Goal: Find contact information: Find contact information

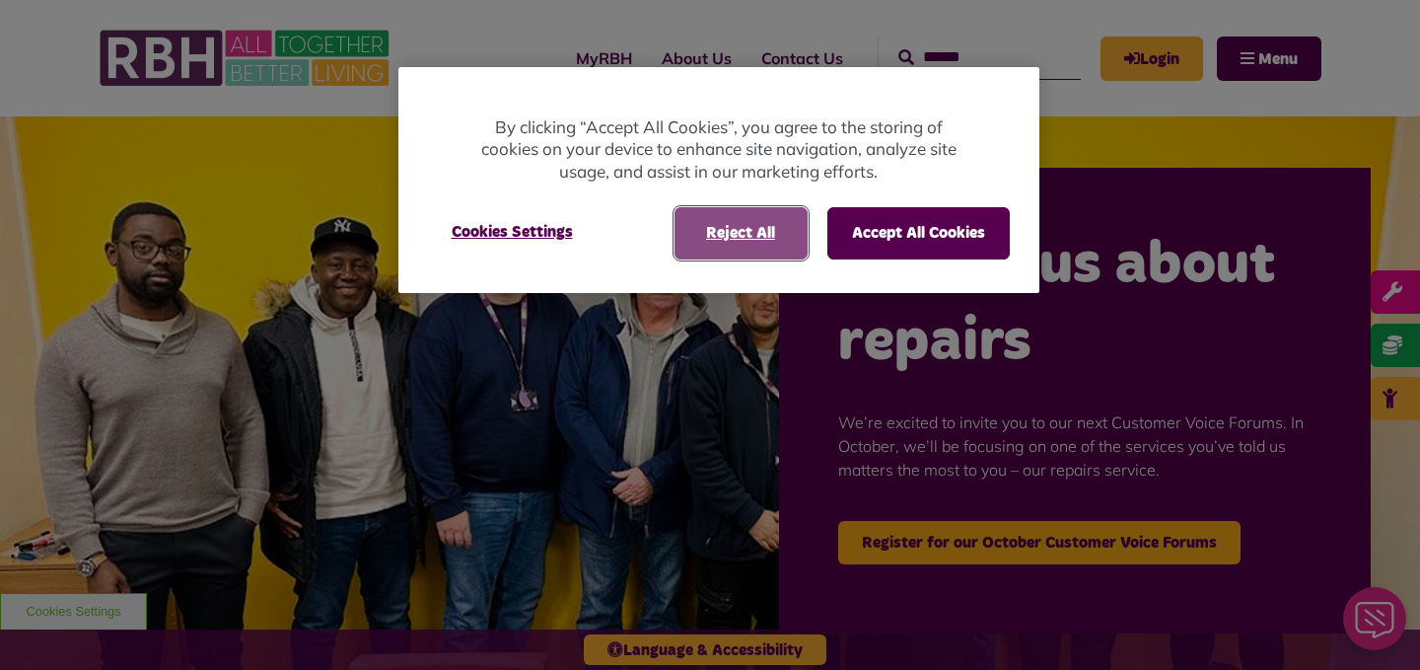
click at [756, 227] on button "Reject All" at bounding box center [741, 232] width 133 height 51
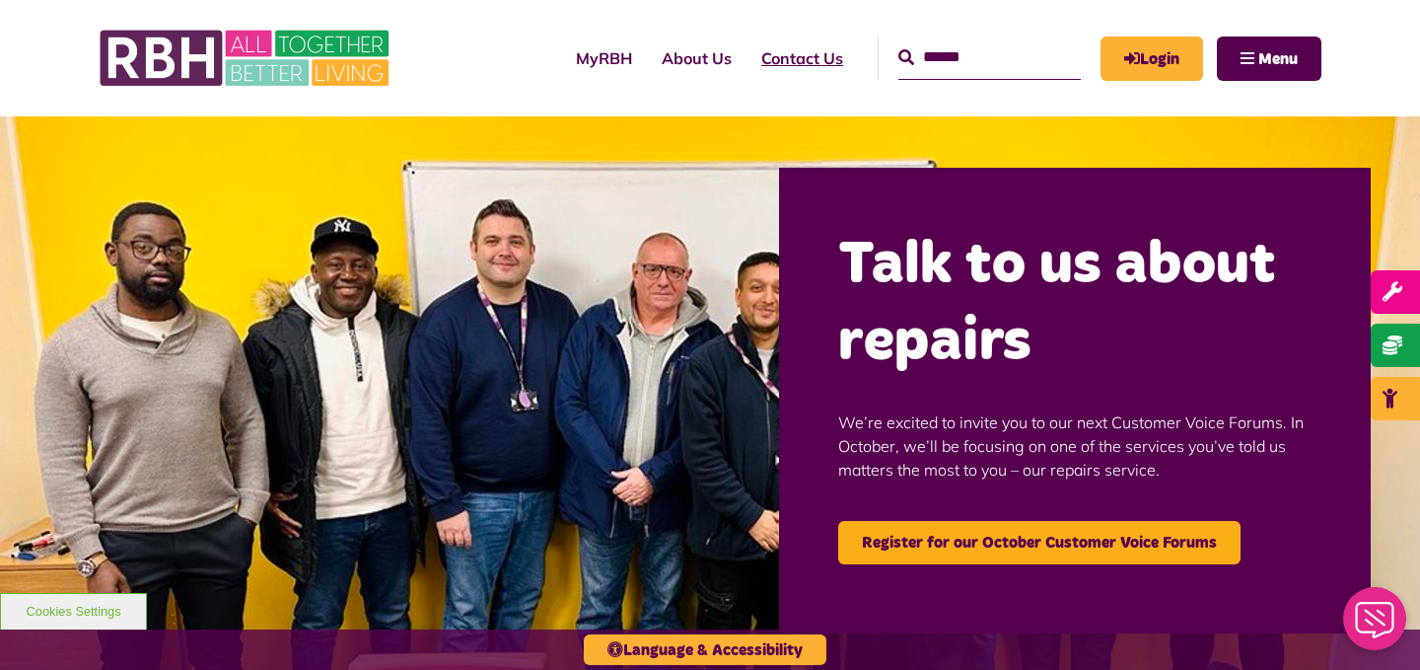
click at [790, 58] on link "Contact Us" at bounding box center [802, 58] width 111 height 53
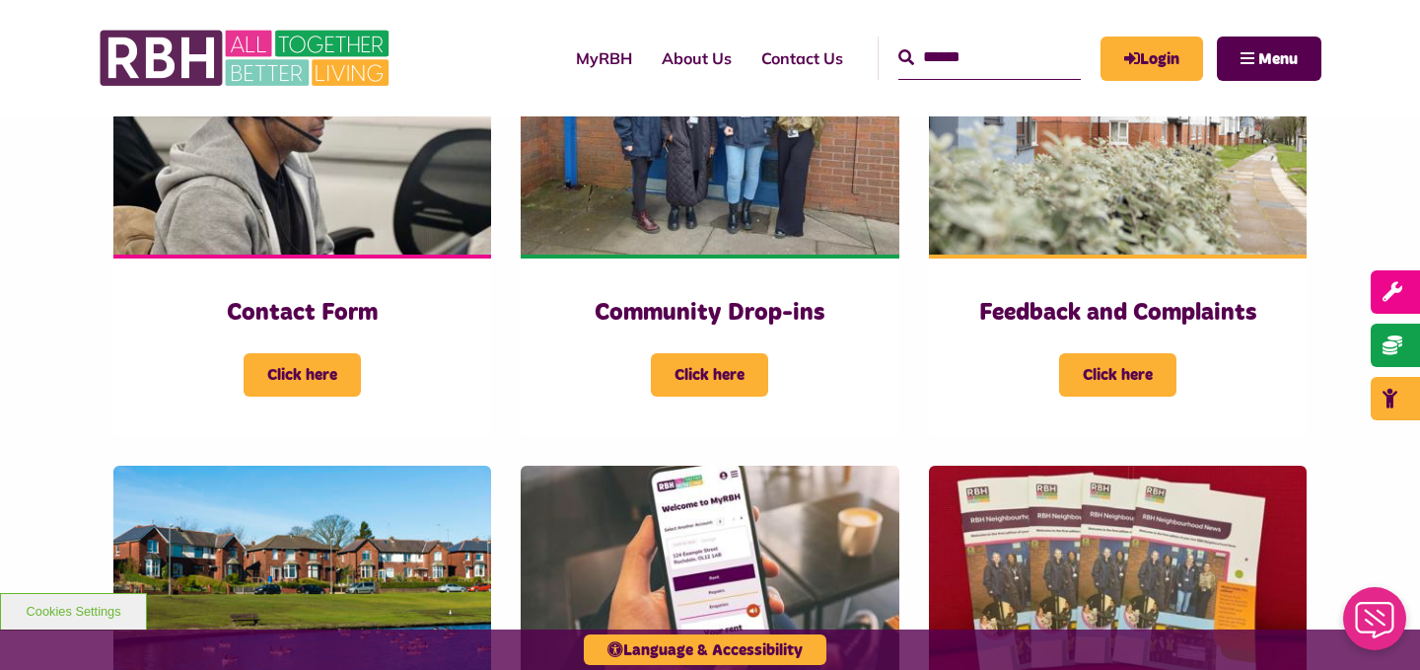
scroll to position [540, 0]
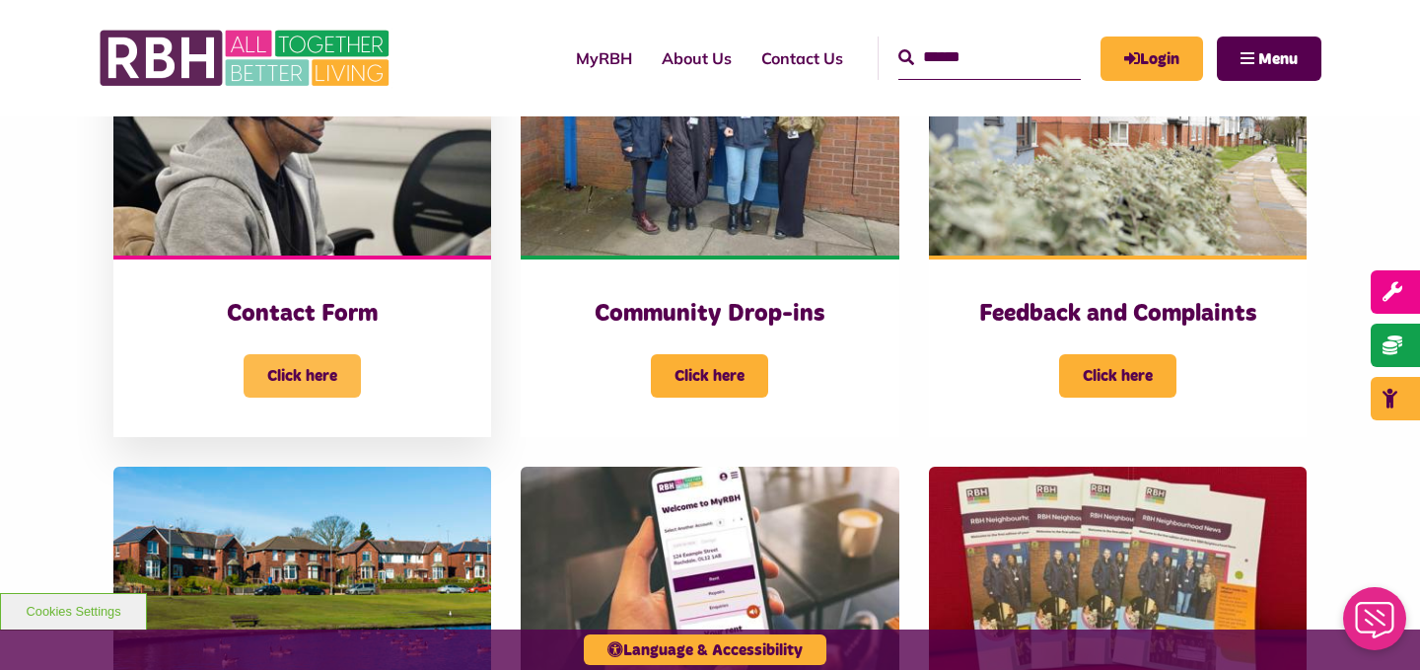
click at [316, 387] on span "Click here" at bounding box center [302, 375] width 117 height 43
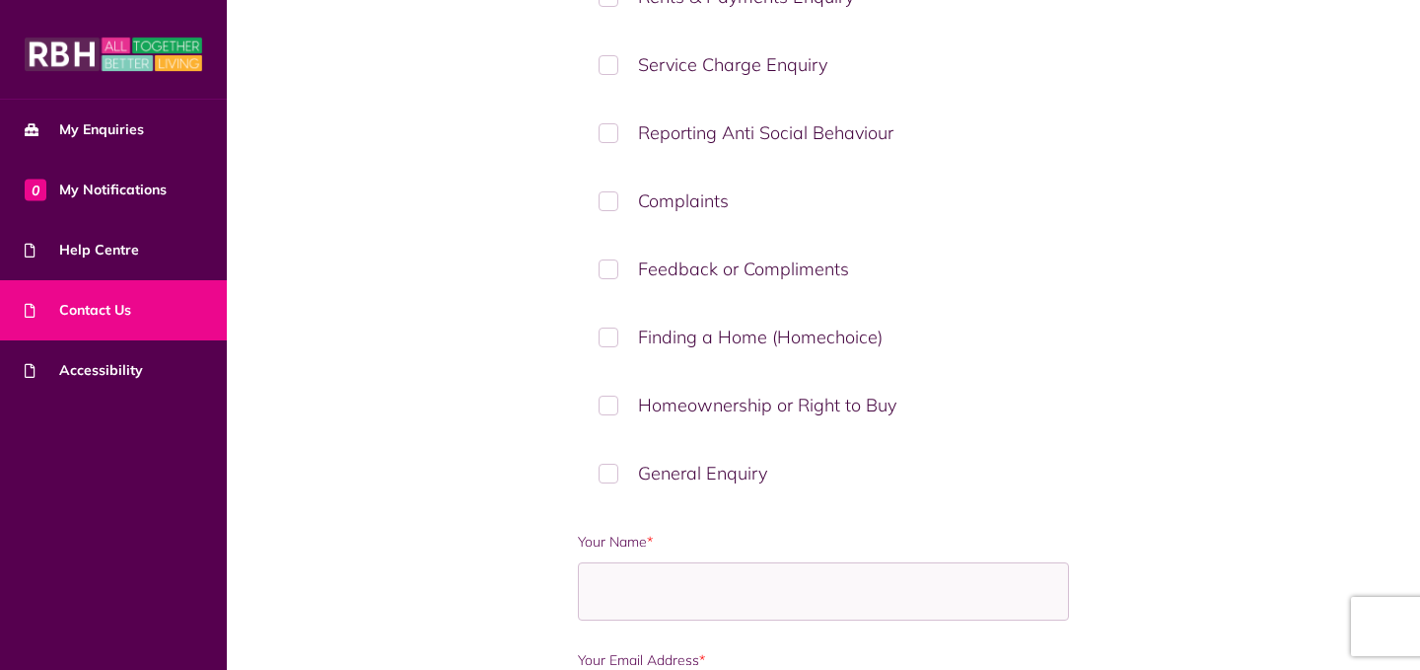
scroll to position [488, 0]
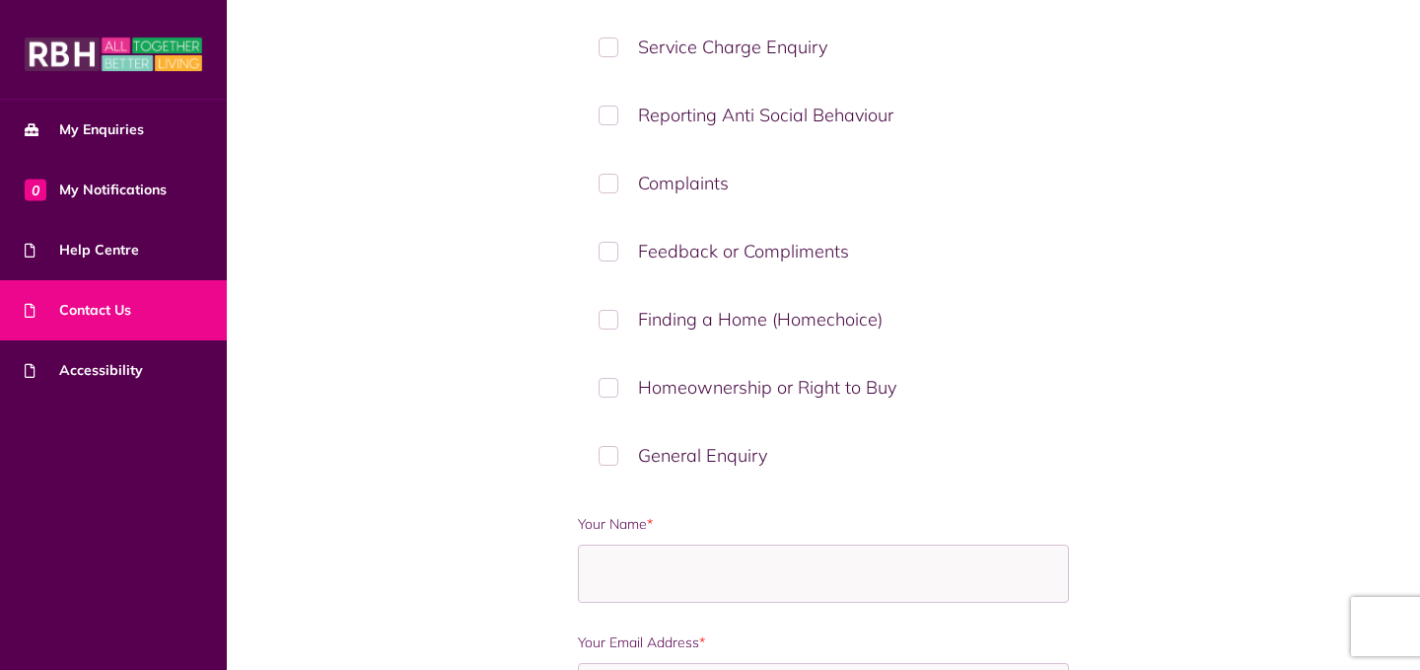
click at [608, 463] on label "General Enquiry" at bounding box center [823, 455] width 491 height 58
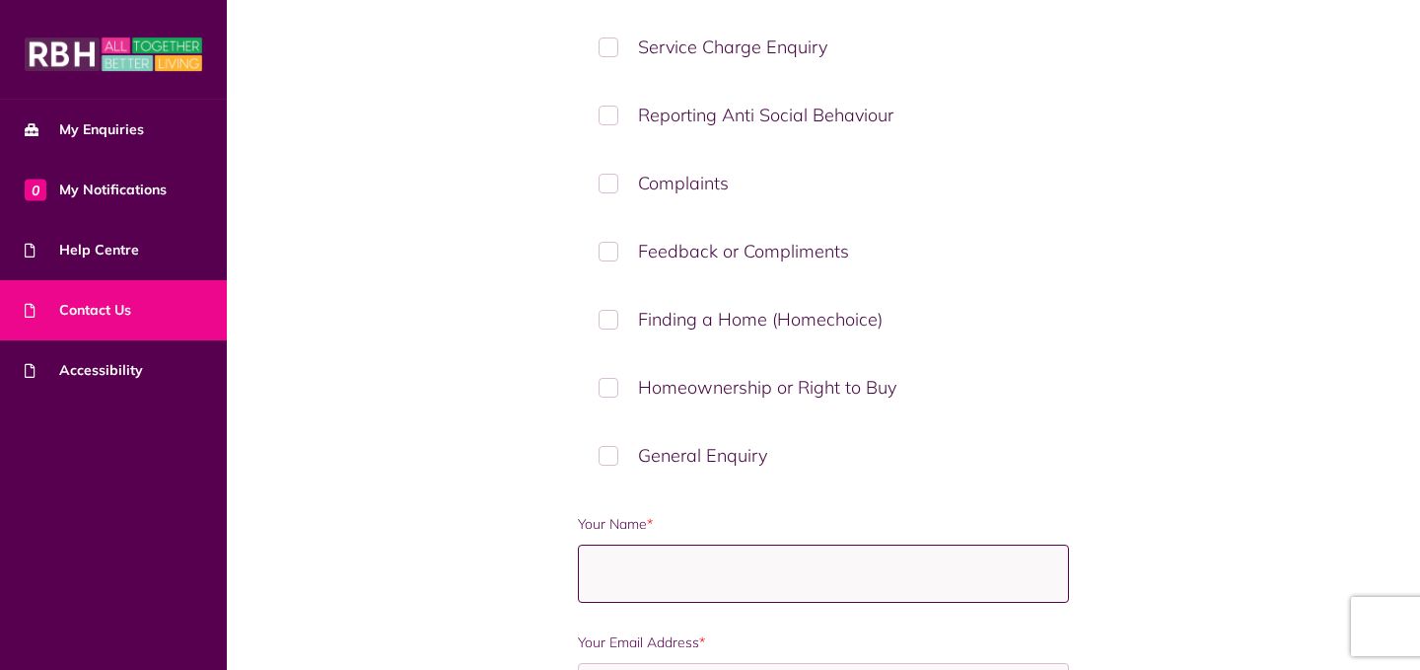
click at [631, 570] on input "Your Name *" at bounding box center [823, 573] width 491 height 58
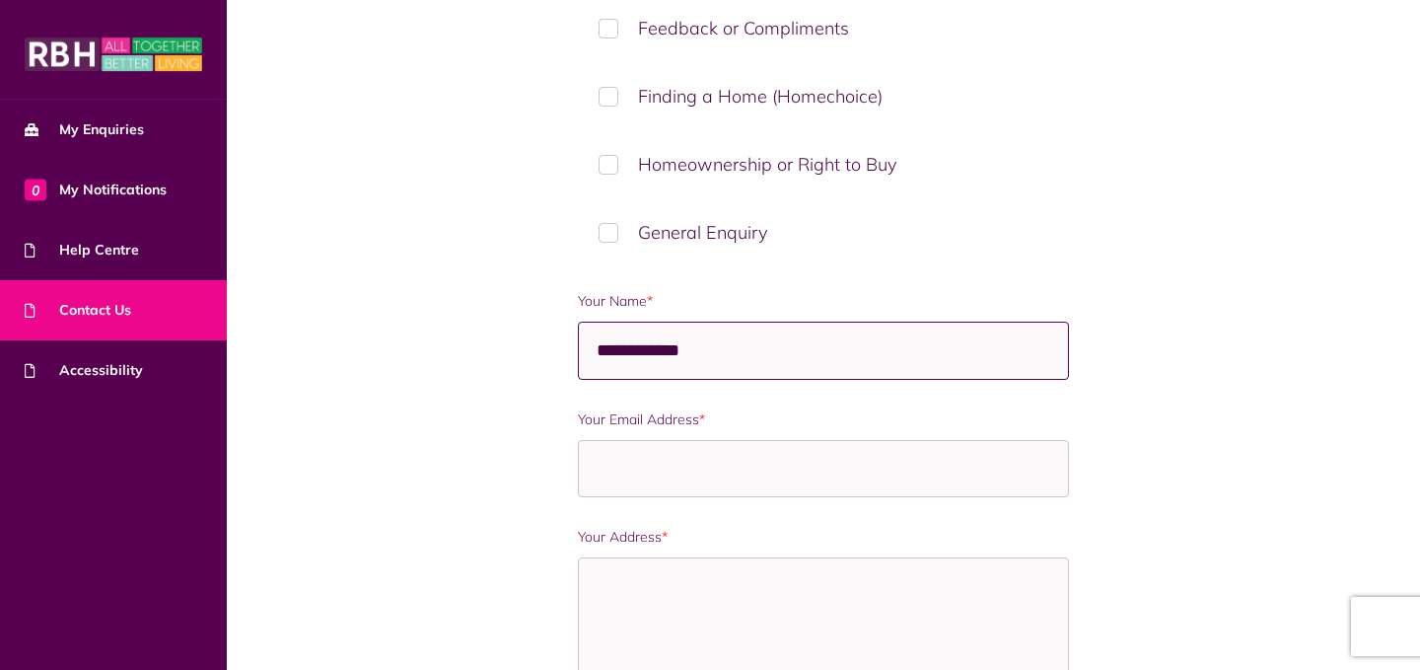
scroll to position [721, 0]
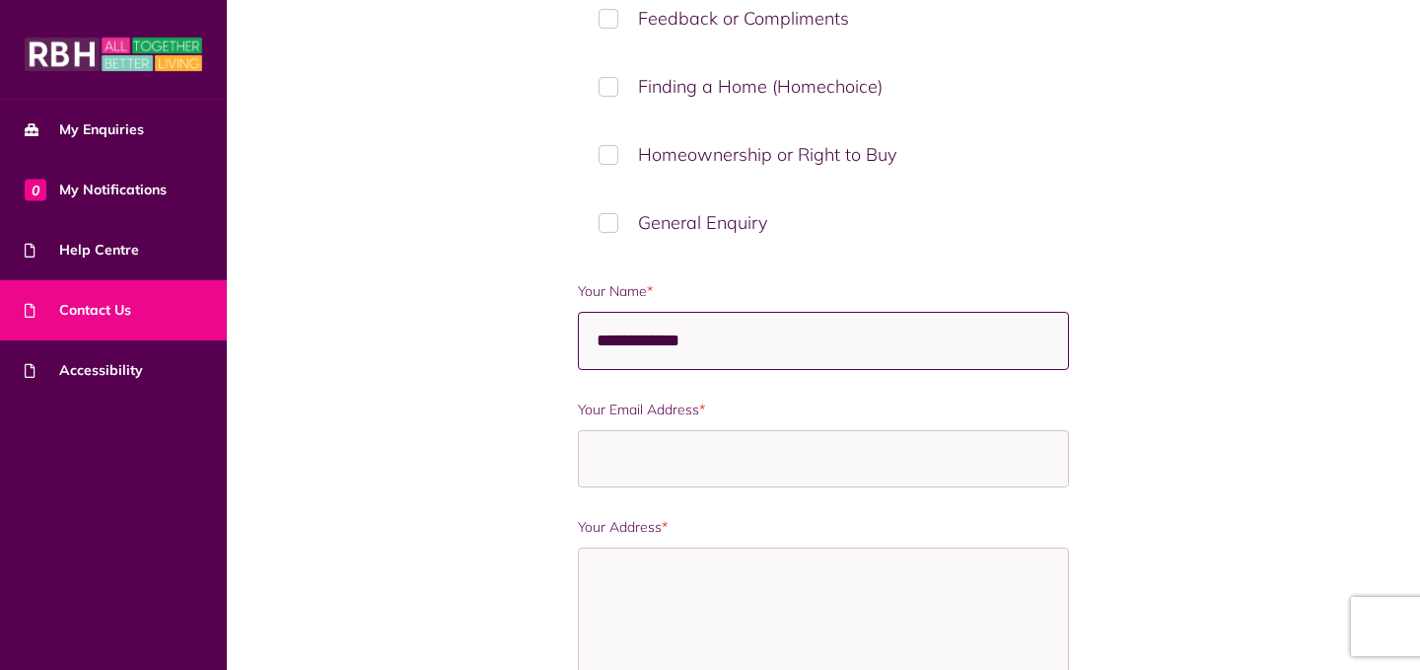
type input "**********"
click at [730, 466] on input "Your Email Address *" at bounding box center [823, 459] width 491 height 58
type input "**********"
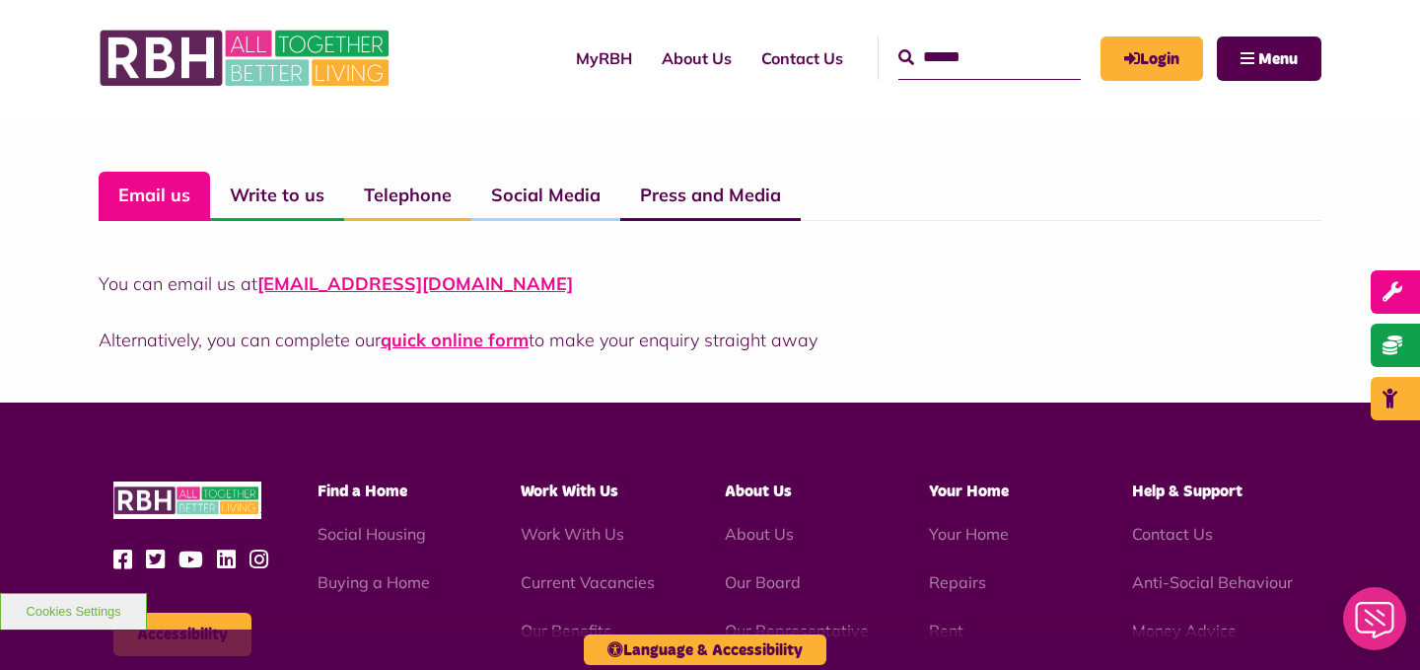
scroll to position [1341, 0]
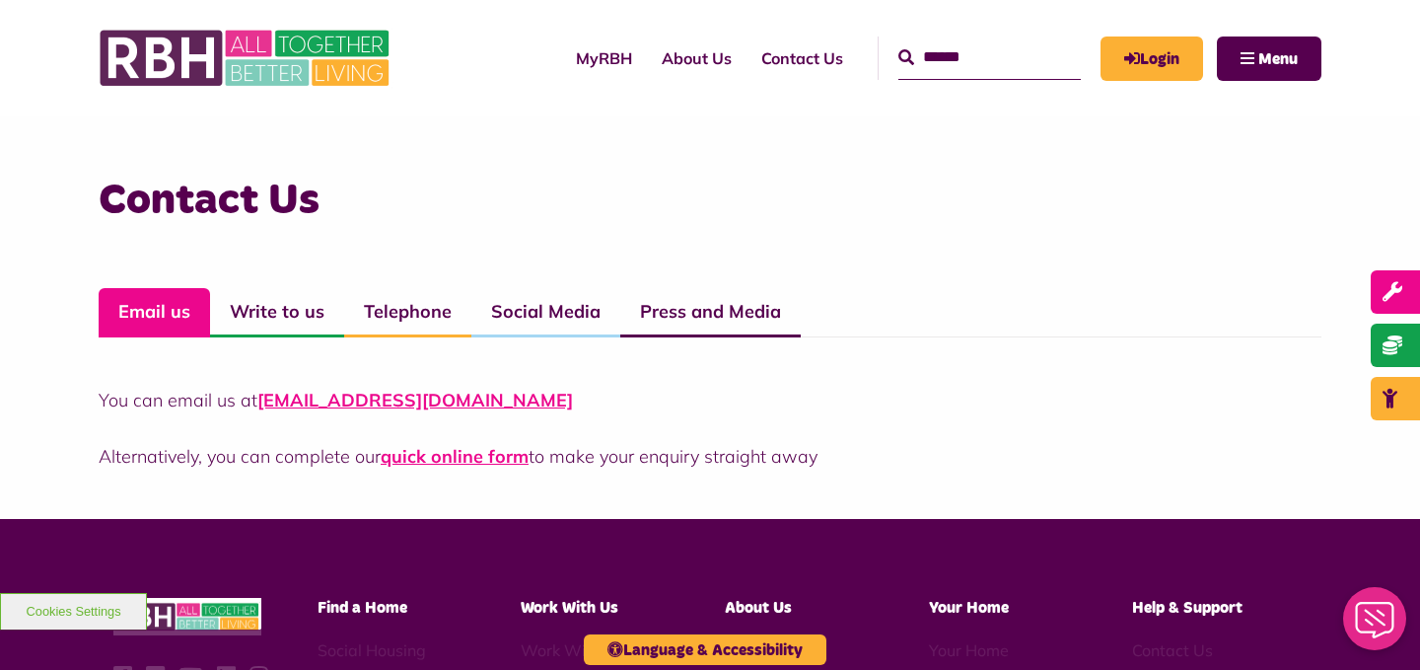
drag, startPoint x: 257, startPoint y: 399, endPoint x: 538, endPoint y: 407, distance: 280.2
click at [538, 407] on p "You can email us at [EMAIL_ADDRESS][DOMAIN_NAME]" at bounding box center [710, 400] width 1223 height 27
copy link "[EMAIL_ADDRESS][DOMAIN_NAME]"
